Goal: Find specific page/section: Find specific page/section

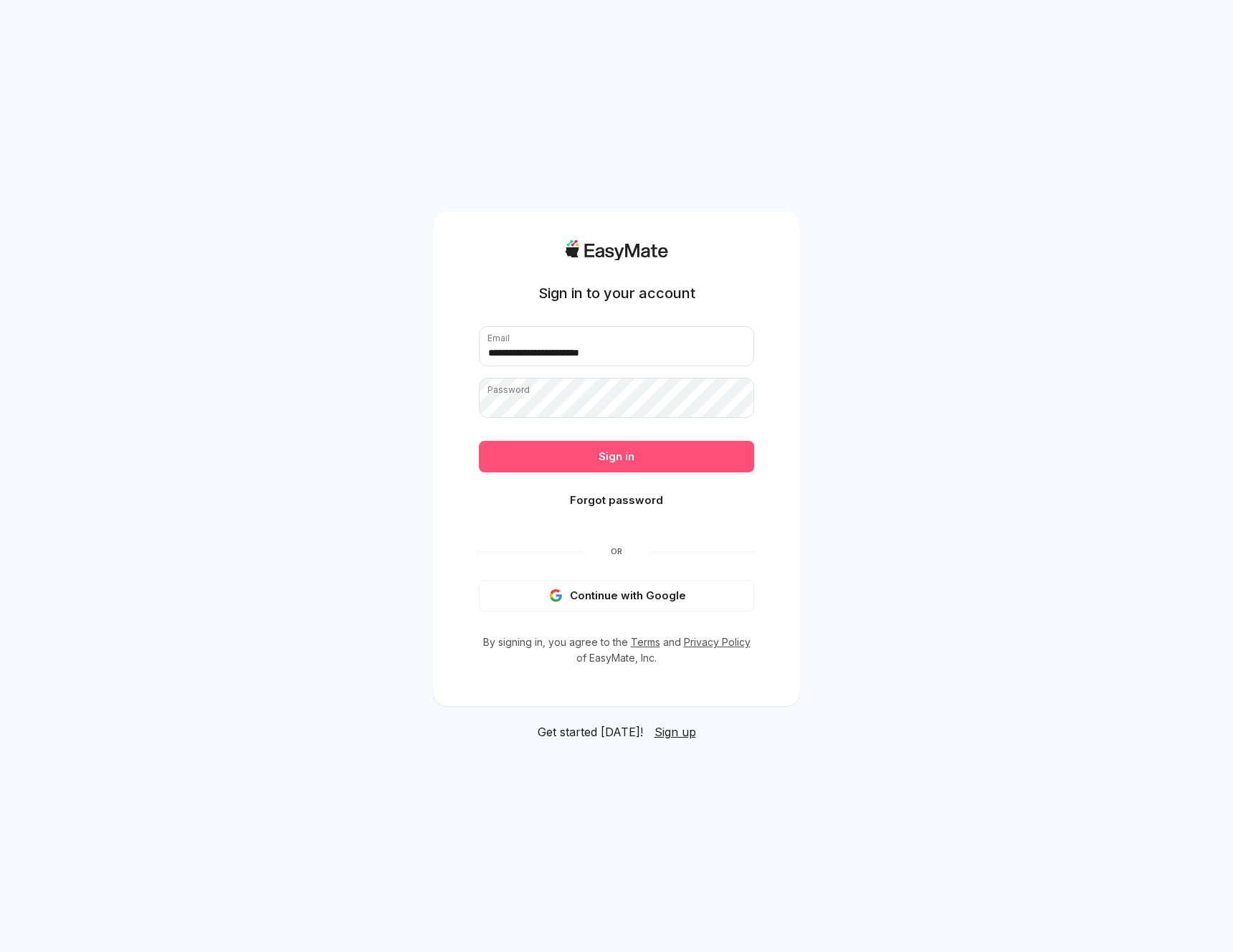
click at [641, 458] on button "Sign in" at bounding box center [616, 457] width 275 height 31
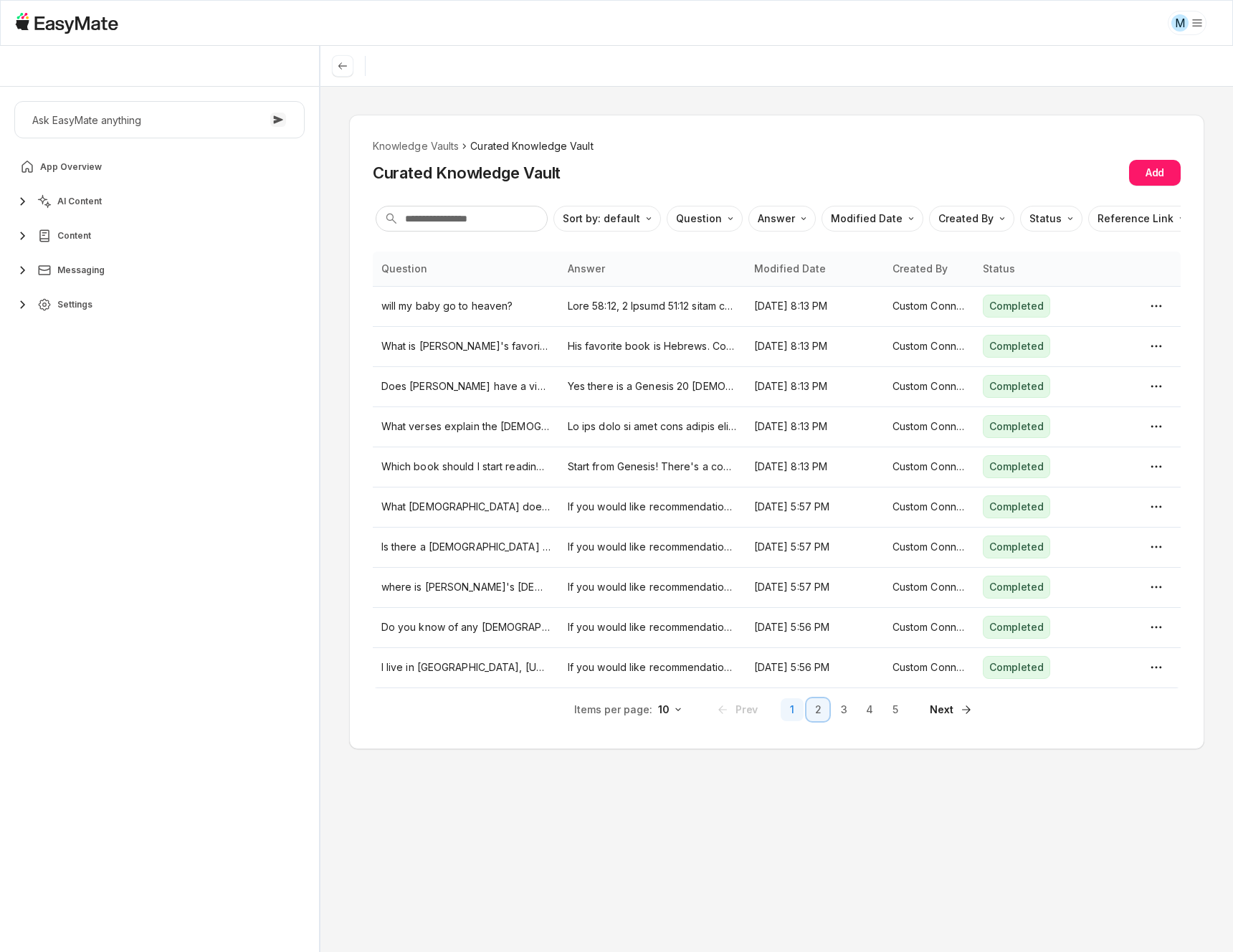
click at [816, 711] on button "2" at bounding box center [818, 710] width 23 height 23
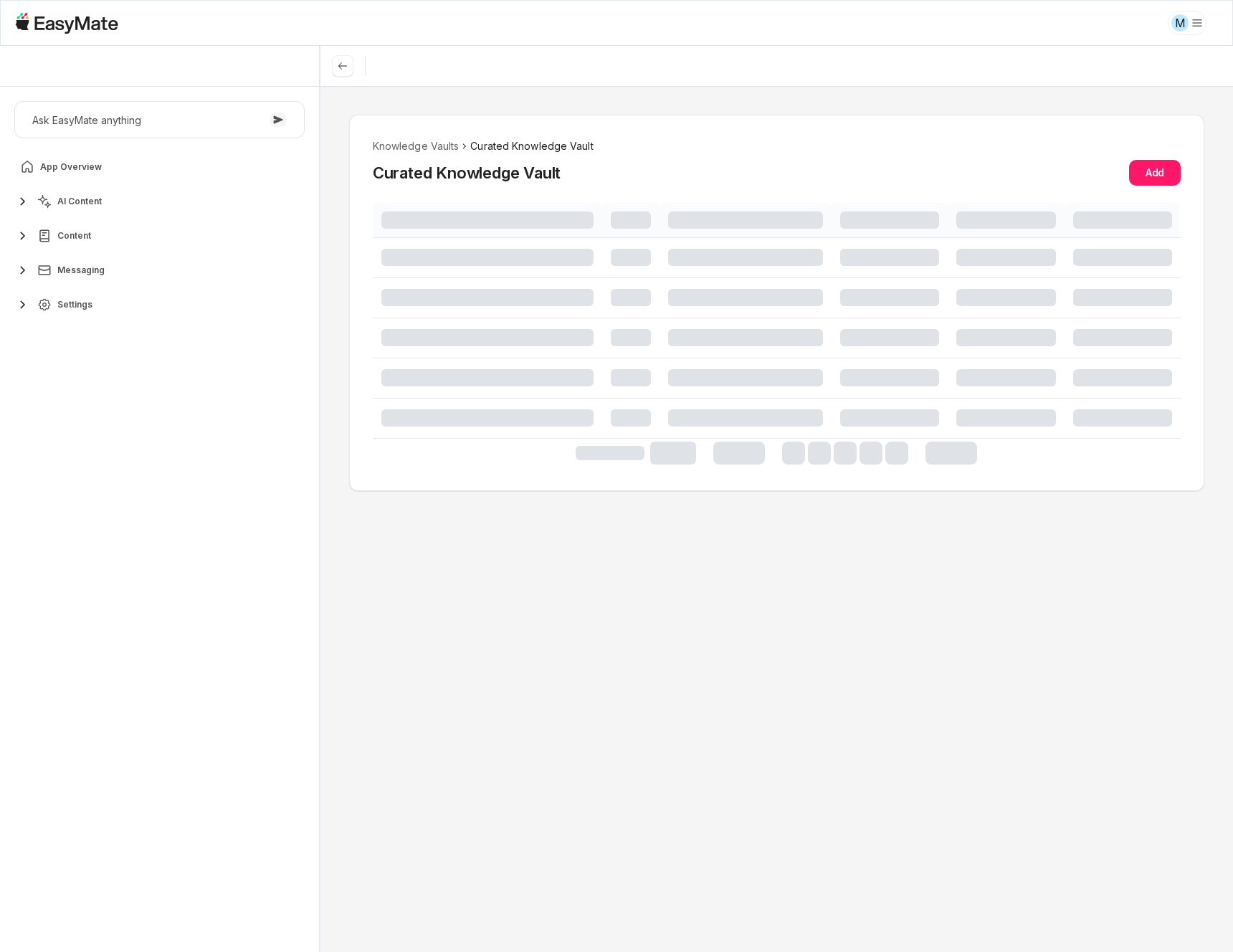
click at [816, 711] on div "Knowledge Vaults Curated Knowledge Vault Curated Knowledge Vault Add" at bounding box center [777, 519] width 912 height 866
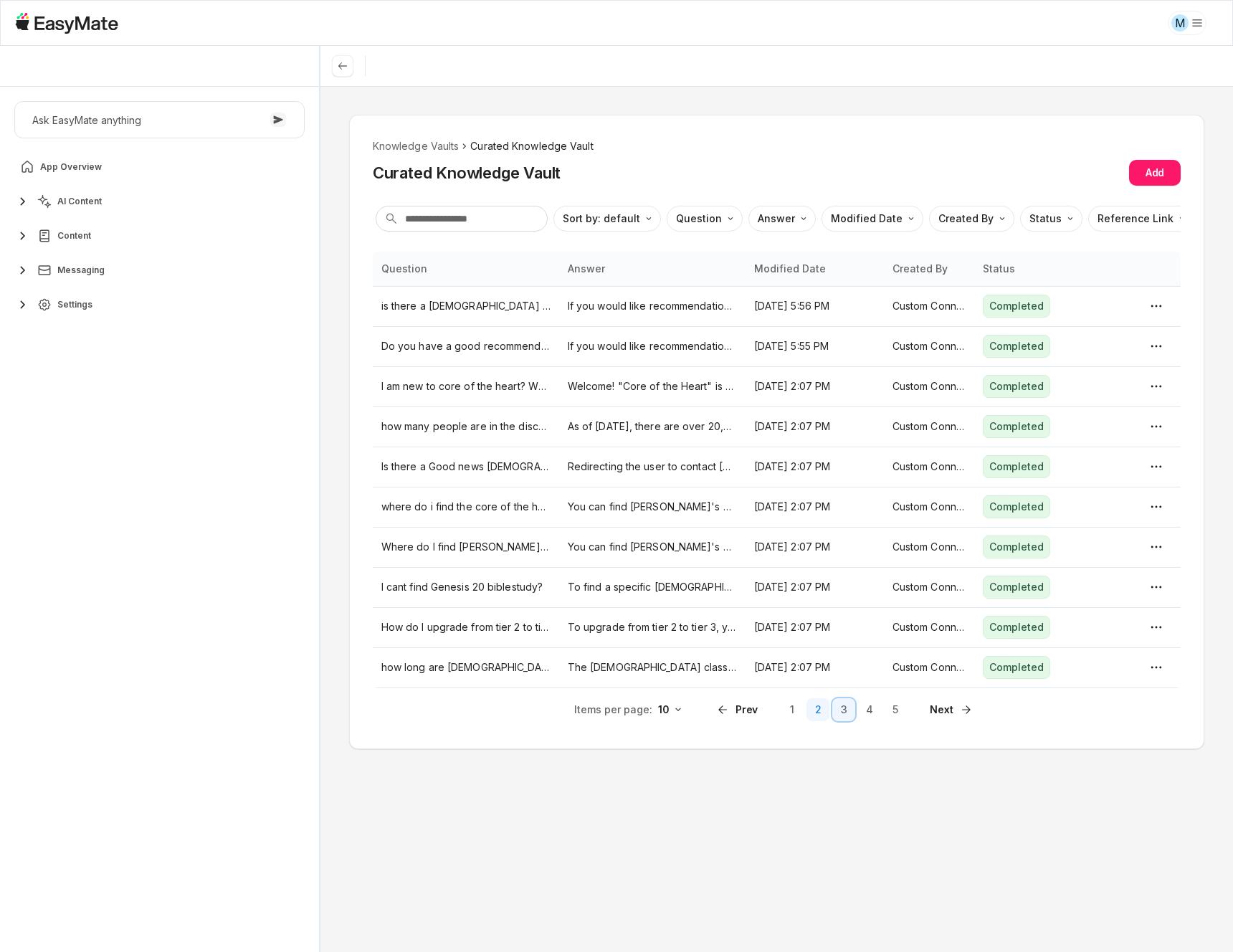
click at [842, 709] on button "3" at bounding box center [843, 710] width 23 height 23
click at [871, 708] on button "4" at bounding box center [869, 710] width 23 height 23
click at [890, 214] on html "M Core of the Heart Ask EasyMate anything App Overview AI Content Content Messa…" at bounding box center [616, 476] width 1233 height 952
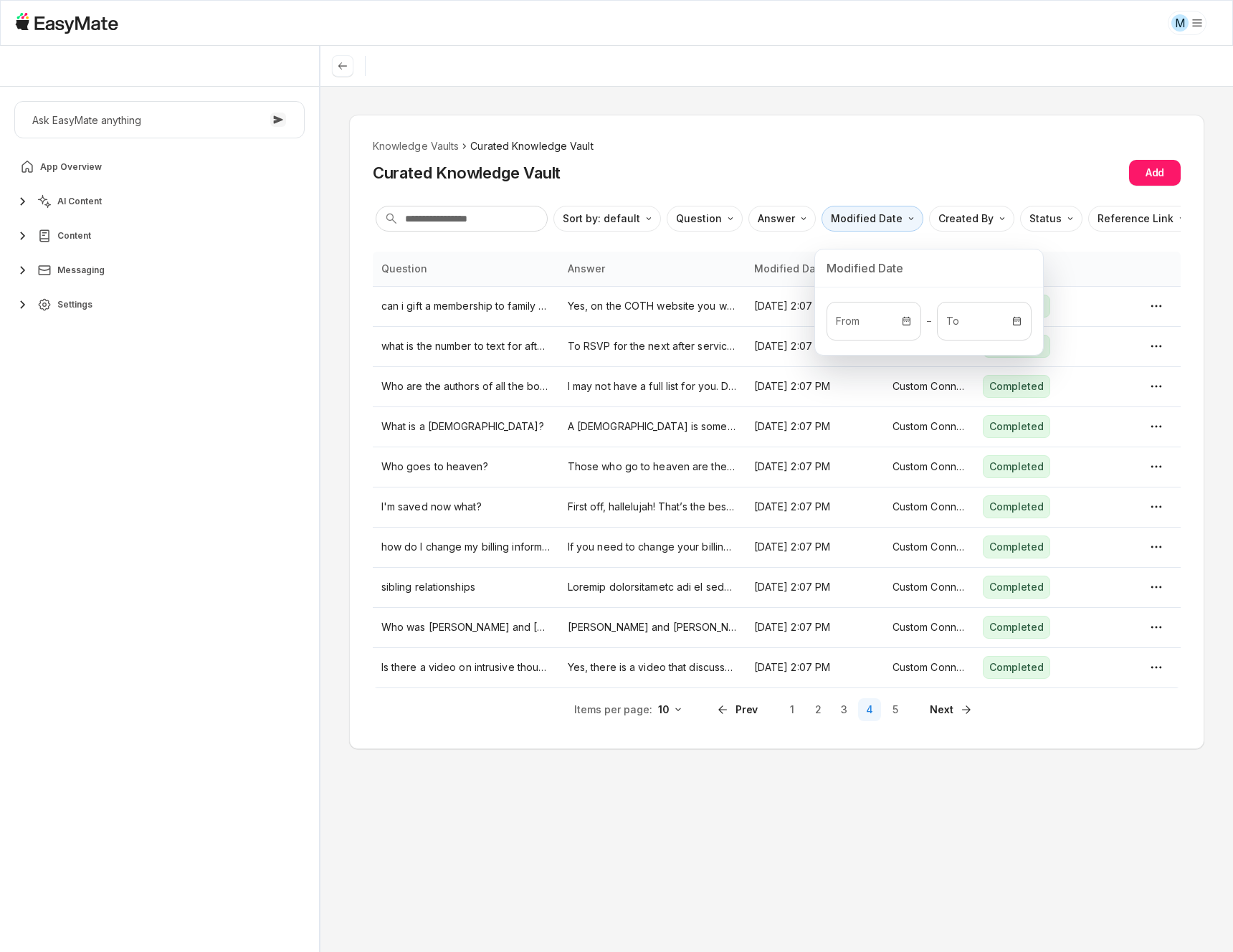
click at [820, 759] on html "M Core of the Heart Ask EasyMate anything App Overview AI Content Content Messa…" at bounding box center [616, 476] width 1233 height 952
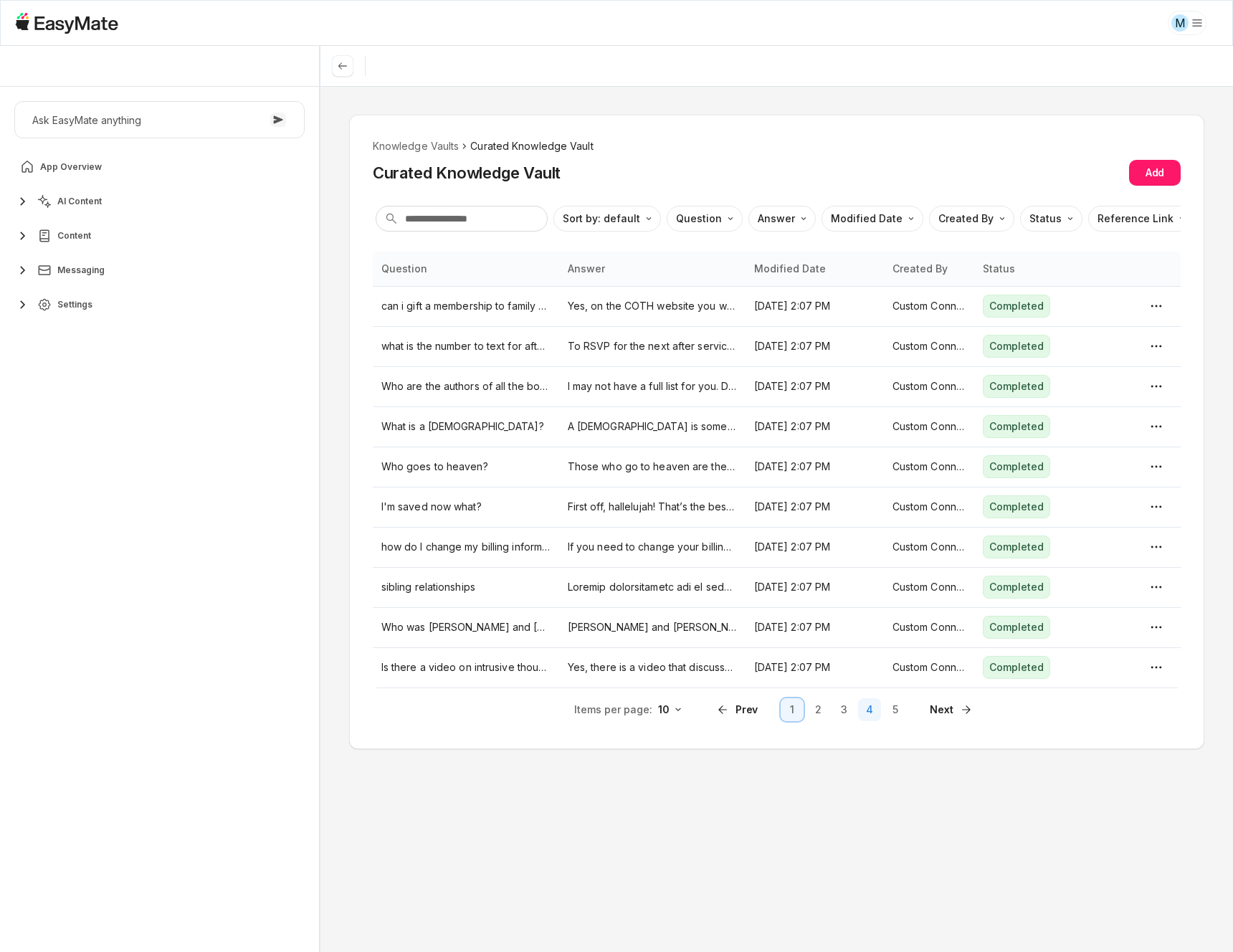
click at [800, 702] on button "1" at bounding box center [792, 710] width 23 height 23
click at [676, 711] on html "M Core of the Heart Ask EasyMate anything App Overview AI Content Content Messa…" at bounding box center [616, 476] width 1233 height 952
type textarea "*"
